Goal: Task Accomplishment & Management: Manage account settings

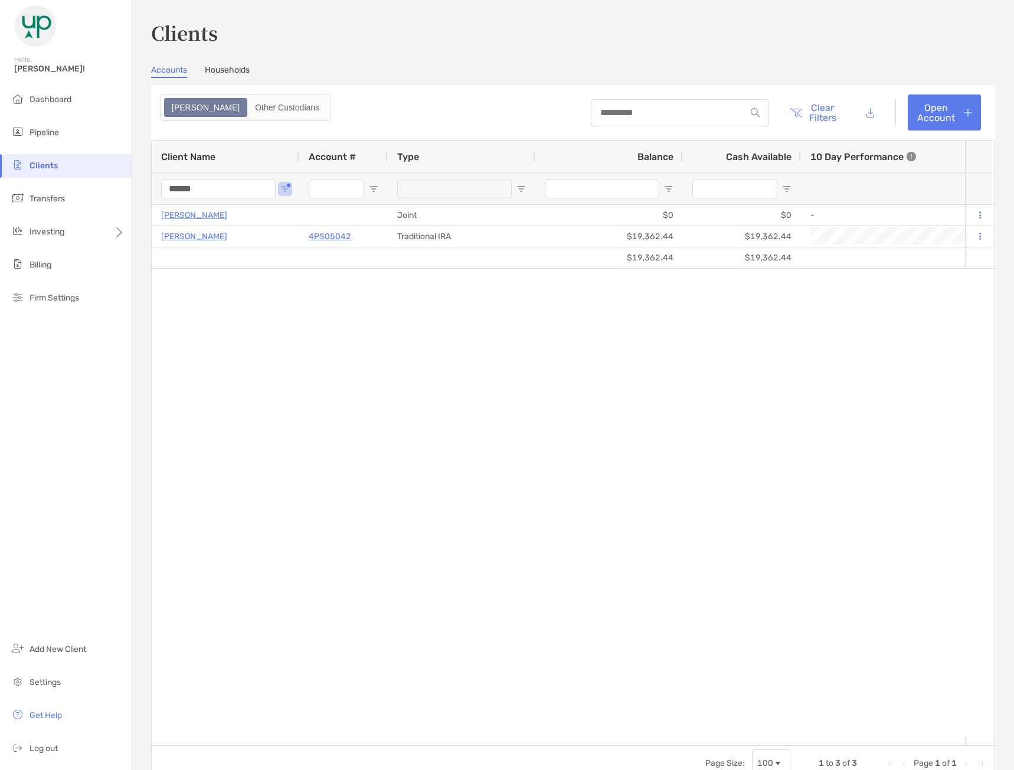
click at [246, 186] on input "******" at bounding box center [218, 188] width 115 height 19
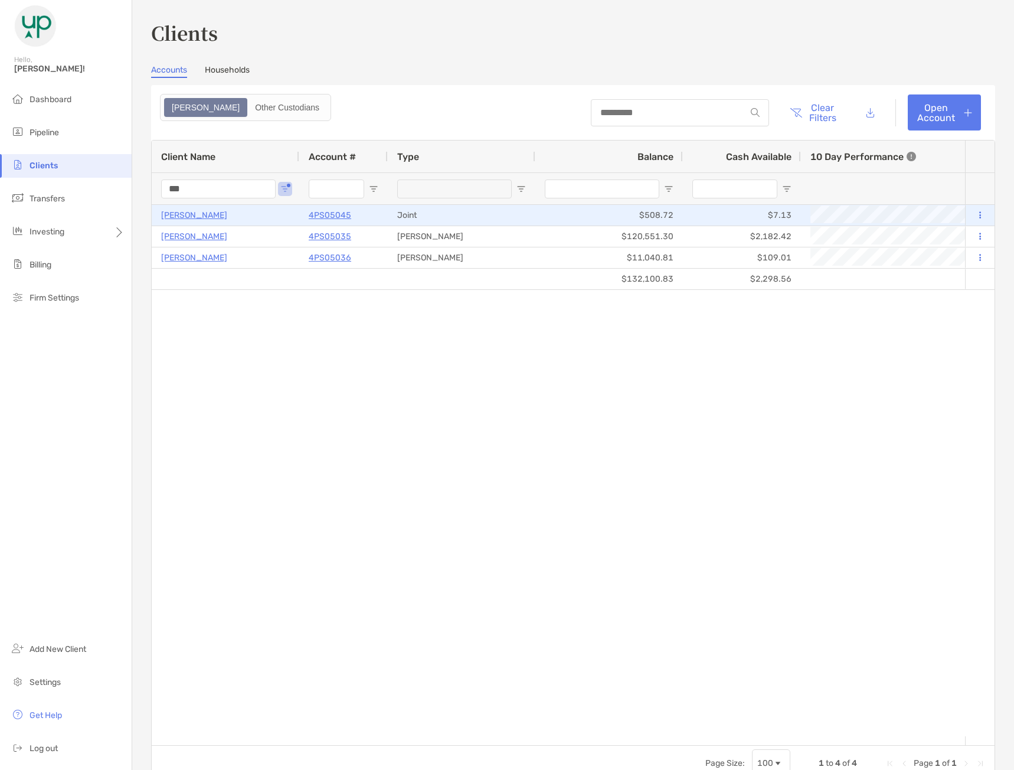
type input "***"
click at [189, 216] on p "[PERSON_NAME]" at bounding box center [194, 215] width 66 height 15
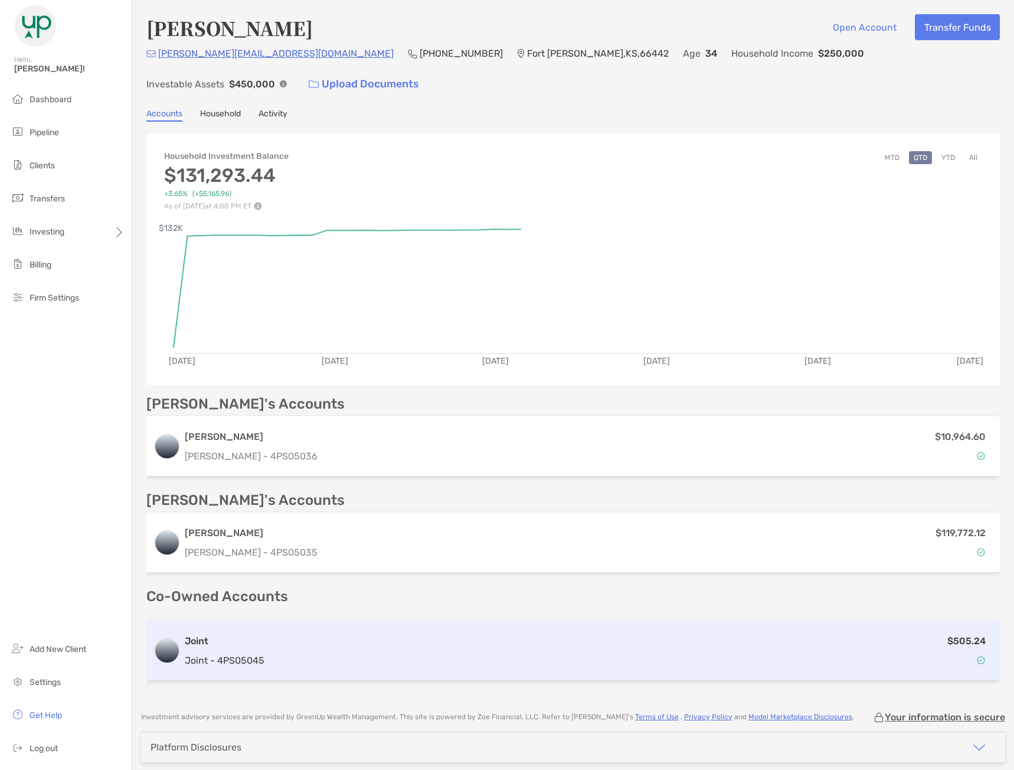
click at [306, 633] on div "$505.24" at bounding box center [631, 650] width 724 height 34
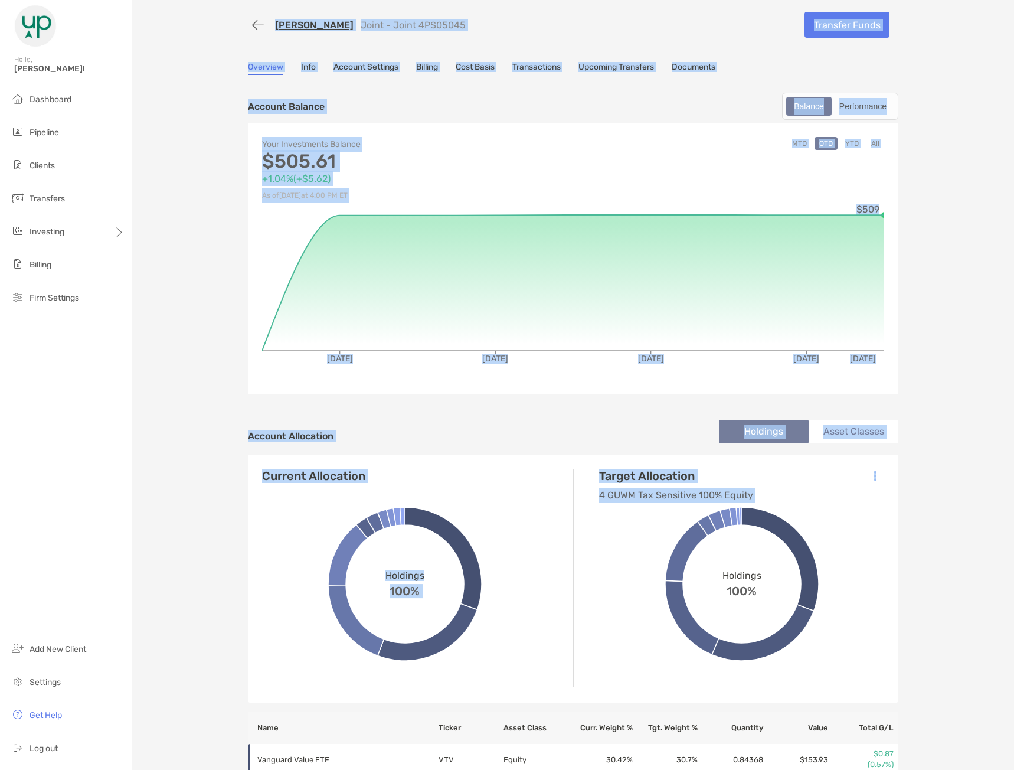
drag, startPoint x: 168, startPoint y: 24, endPoint x: 927, endPoint y: 525, distance: 909.0
click at [902, 525] on div "[PERSON_NAME] Joint - Joint 4PS05045 Transfer Funds Overview Info Account Setti…" at bounding box center [573, 547] width 882 height 1094
click at [927, 525] on div "[PERSON_NAME] Joint - Joint 4PS05045 Transfer Funds Overview Info Account Setti…" at bounding box center [573, 547] width 882 height 1094
drag, startPoint x: 936, startPoint y: 522, endPoint x: 192, endPoint y: 50, distance: 880.9
click at [194, 56] on div "[PERSON_NAME] Joint - Joint 4PS05045 Transfer Funds Overview Info Account Setti…" at bounding box center [573, 547] width 882 height 1094
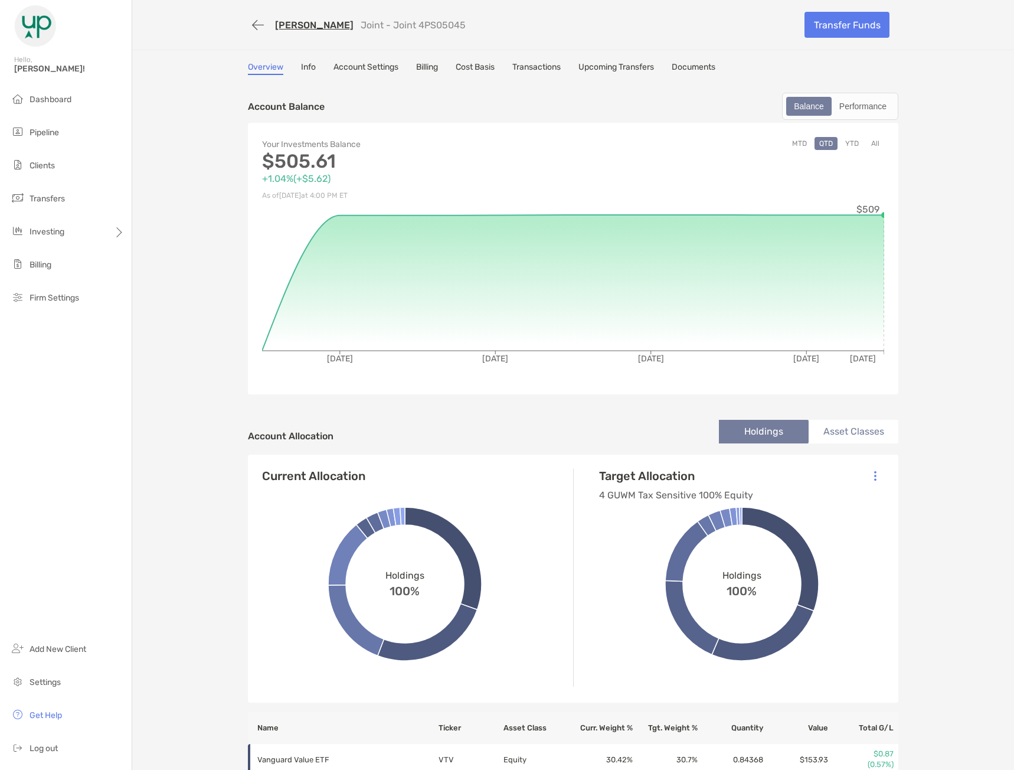
click at [190, 43] on div "[PERSON_NAME] Joint - Joint 4PS05045 Transfer Funds" at bounding box center [573, 25] width 882 height 50
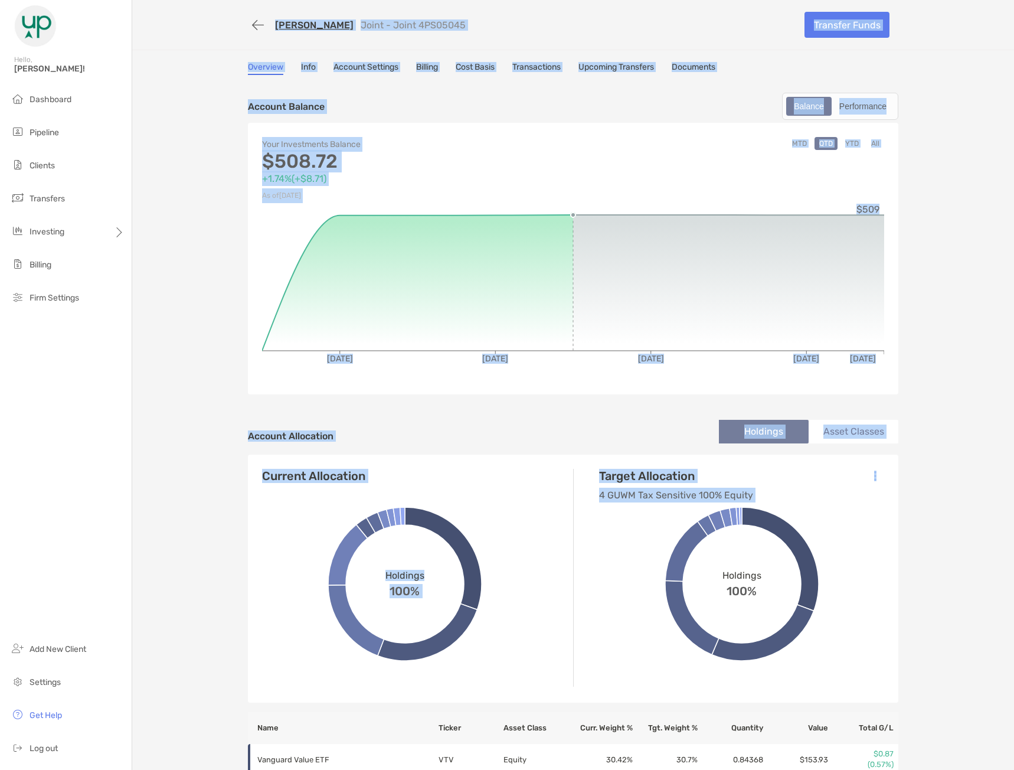
drag, startPoint x: 181, startPoint y: 19, endPoint x: 997, endPoint y: 539, distance: 967.9
click at [1010, 550] on div "[PERSON_NAME] Joint - Joint 4PS05045 Transfer Funds Overview Info Account Setti…" at bounding box center [573, 385] width 882 height 770
click at [901, 492] on div "Overview Info Account Settings Billing Cost Basis Transactions Upcoming Transfe…" at bounding box center [573, 578] width 674 height 1032
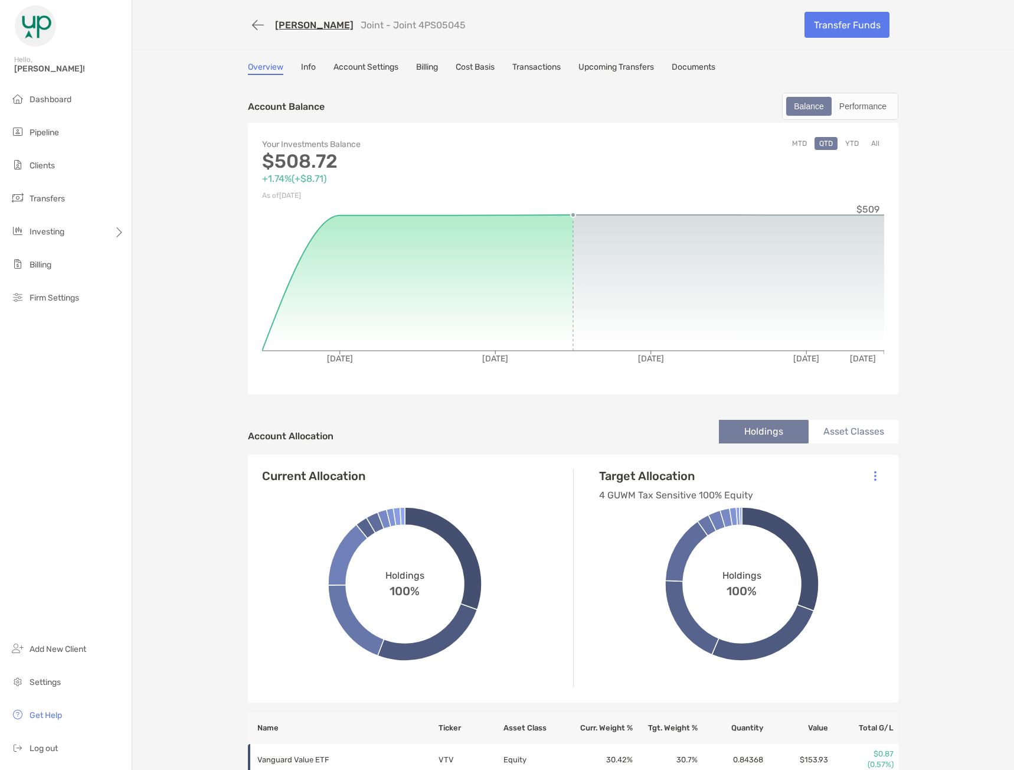
click at [910, 278] on div "[PERSON_NAME] Joint - Joint 4PS05045 Transfer Funds Overview Info Account Setti…" at bounding box center [573, 547] width 882 height 1094
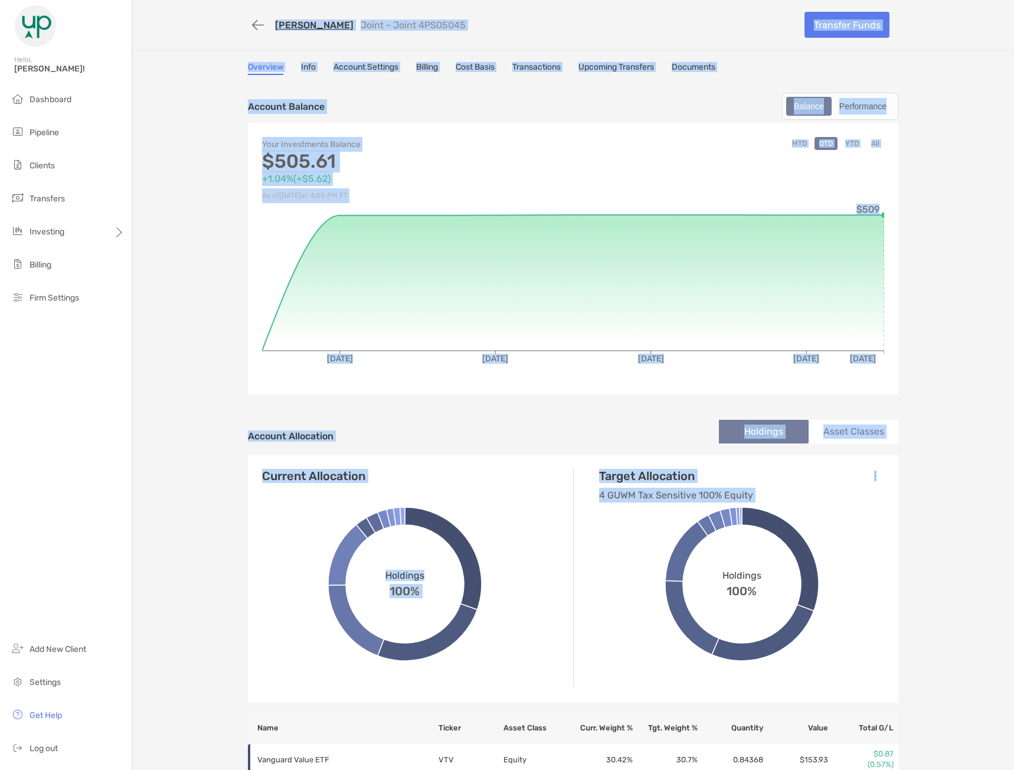
drag, startPoint x: 187, startPoint y: 15, endPoint x: 939, endPoint y: 458, distance: 873.1
click at [939, 458] on div "[PERSON_NAME] Joint - Joint 4PS05045 Transfer Funds Overview Info Account Setti…" at bounding box center [573, 547] width 882 height 1094
drag, startPoint x: 941, startPoint y: 518, endPoint x: 171, endPoint y: 7, distance: 924.6
click at [171, 7] on div "[PERSON_NAME] Joint - Joint 4PS05045 Transfer Funds Overview Info Account Setti…" at bounding box center [573, 547] width 882 height 1094
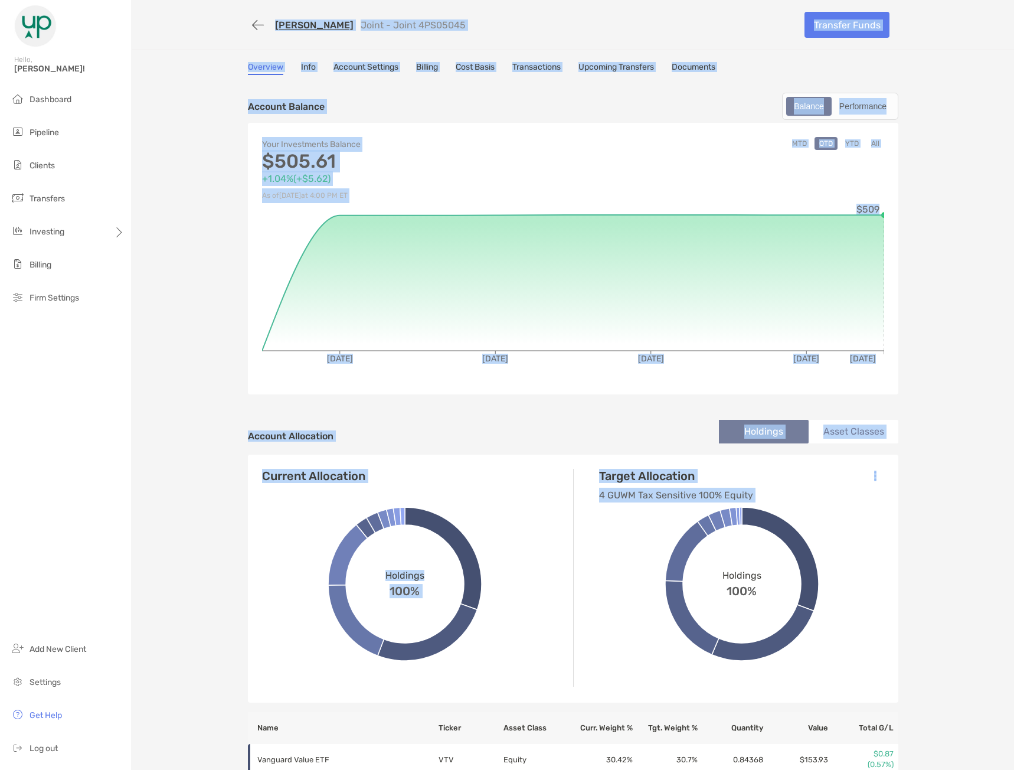
click at [171, 7] on div "[PERSON_NAME] Joint - Joint 4PS05045 Transfer Funds" at bounding box center [573, 25] width 882 height 50
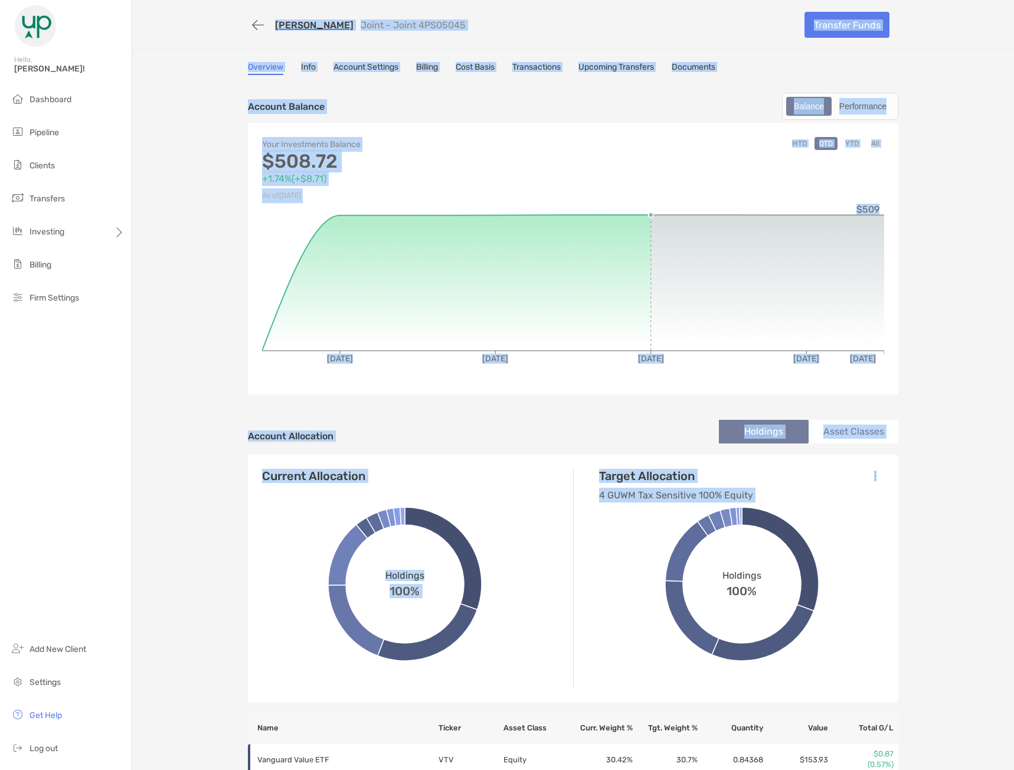
drag, startPoint x: 171, startPoint y: 11, endPoint x: 945, endPoint y: 609, distance: 978.7
click at [945, 609] on div "[PERSON_NAME] Joint - Joint 4PS05045 Transfer Funds Overview Info Account Setti…" at bounding box center [573, 547] width 882 height 1094
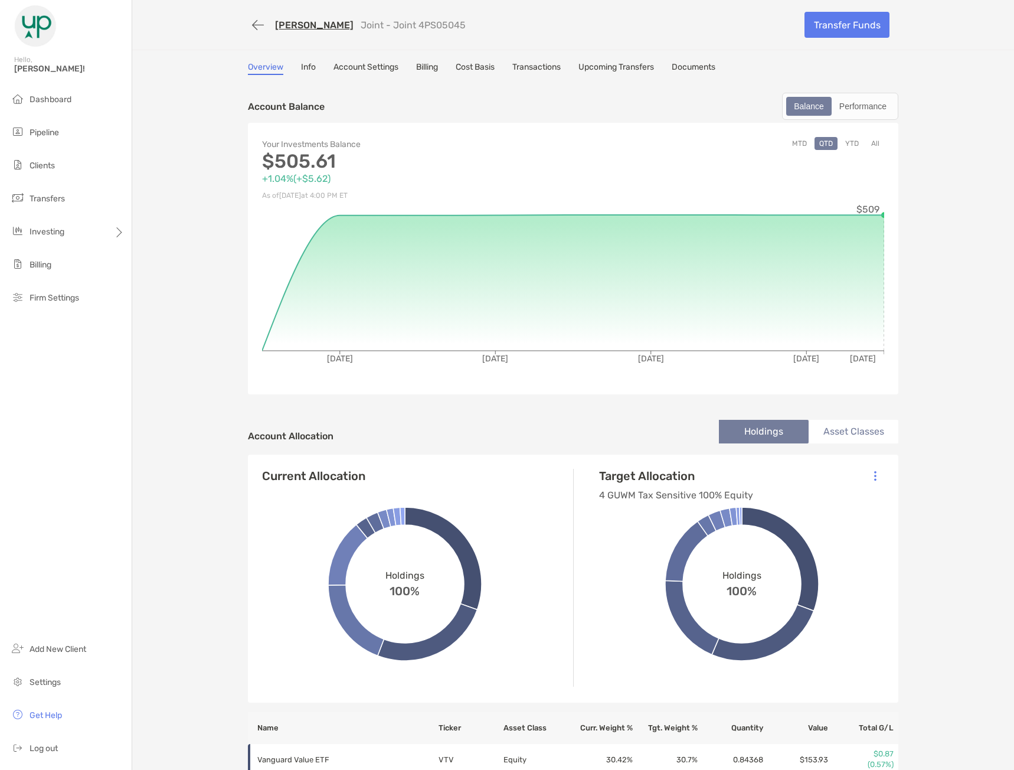
click at [166, 27] on div "[PERSON_NAME] Joint - Joint 4PS05045 Transfer Funds" at bounding box center [573, 25] width 882 height 50
